Goal: Task Accomplishment & Management: Manage account settings

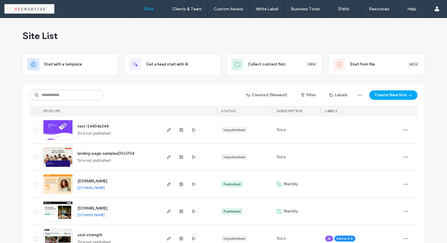
click at [235, 110] on div "STATUS" at bounding box center [244, 111] width 56 height 11
click at [228, 110] on span "STATUS" at bounding box center [228, 111] width 14 height 4
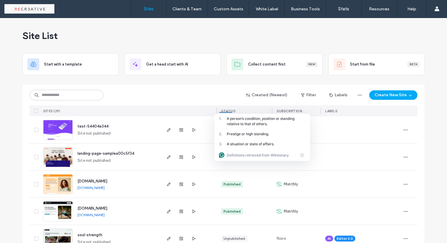
click at [208, 94] on div "Created (Newest) Filter Labels Create New Site" at bounding box center [224, 95] width 388 height 11
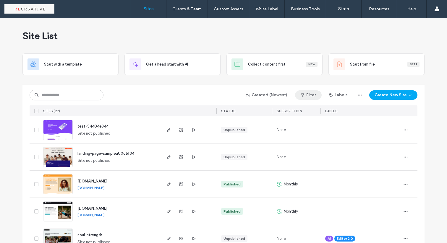
click at [315, 97] on button "Filter" at bounding box center [308, 94] width 27 height 9
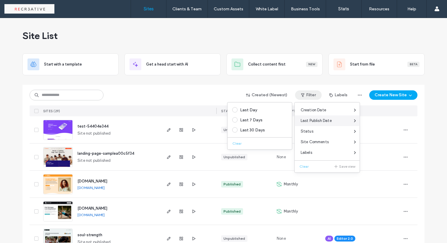
click at [324, 120] on span "Last Publish Date" at bounding box center [316, 121] width 31 height 6
click at [305, 120] on span "Last Publish Date" at bounding box center [316, 121] width 31 height 6
click at [235, 130] on span at bounding box center [234, 129] width 5 height 5
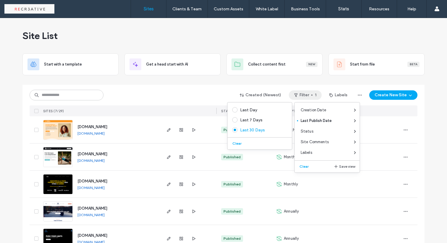
click at [199, 90] on div "Created (Newest) Filter 1 Labels Create New Site" at bounding box center [224, 95] width 388 height 11
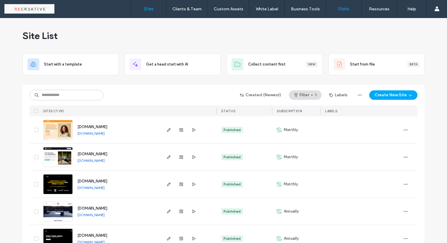
click at [344, 9] on label "Stats" at bounding box center [343, 8] width 11 height 5
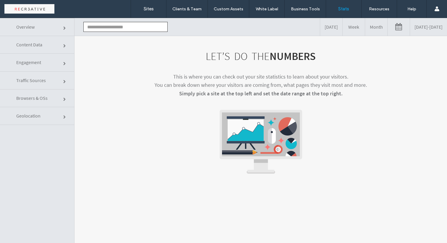
click link "Overview"
click link "Content Data"
click at [63, 63] on span "Engagement" at bounding box center [65, 64] width 4 height 4
click input "text"
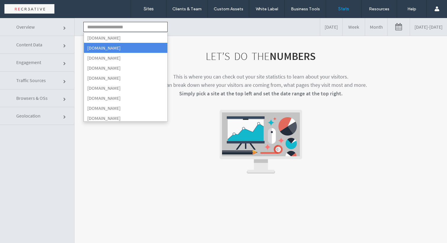
click at [109, 48] on li "[DOMAIN_NAME]" at bounding box center [126, 48] width 84 height 10
type input "**********"
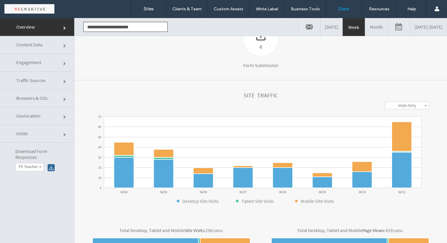
scroll to position [164, 0]
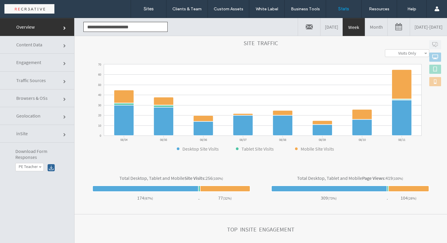
click link "Content Data"
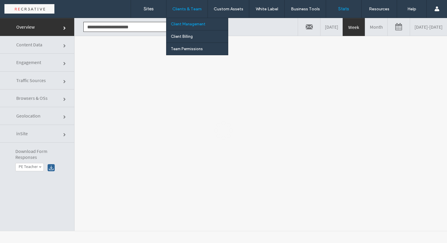
click at [187, 24] on label "Client Management" at bounding box center [188, 24] width 35 height 4
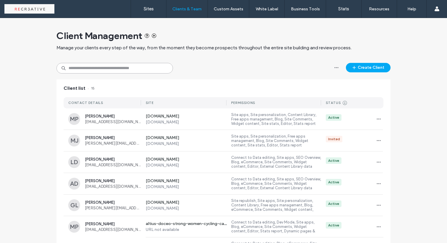
click at [105, 69] on input at bounding box center [114, 68] width 116 height 11
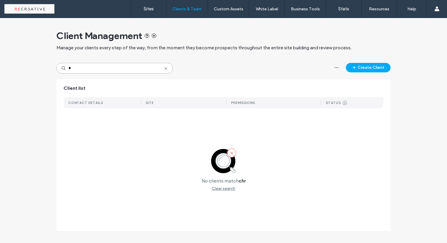
type input "*"
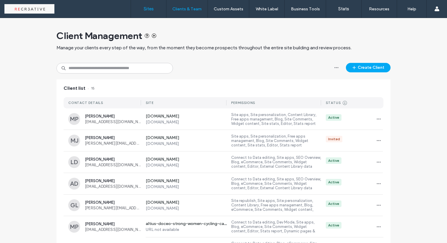
click at [147, 11] on label "Sites" at bounding box center [149, 8] width 10 height 5
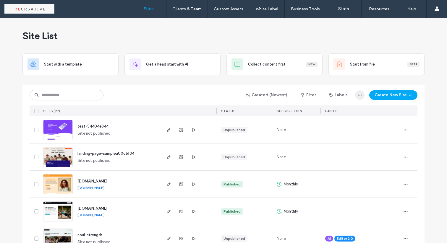
click at [358, 94] on icon "button" at bounding box center [359, 95] width 5 height 5
click at [309, 95] on button "Filter" at bounding box center [308, 94] width 27 height 9
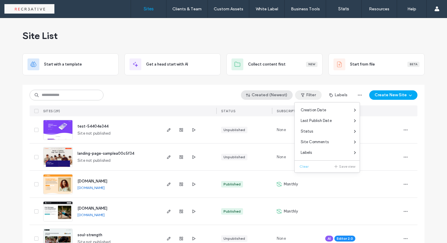
click at [275, 94] on button "Created (Newest)" at bounding box center [267, 94] width 52 height 9
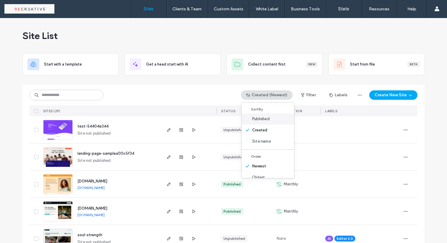
click at [262, 119] on span "Published" at bounding box center [260, 119] width 17 height 6
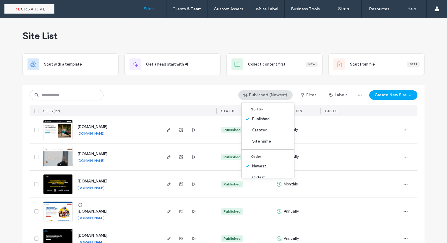
click at [200, 93] on div "Published (Newest) Filter Labels Create New Site" at bounding box center [224, 95] width 388 height 11
